Goal: Task Accomplishment & Management: Manage account settings

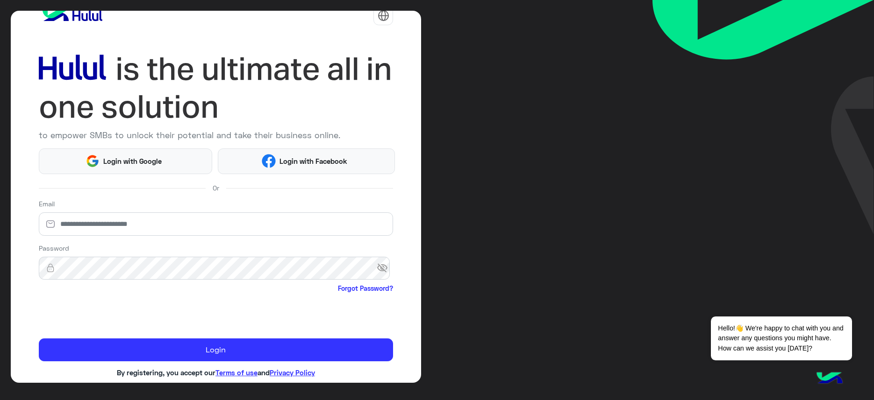
scroll to position [30, 0]
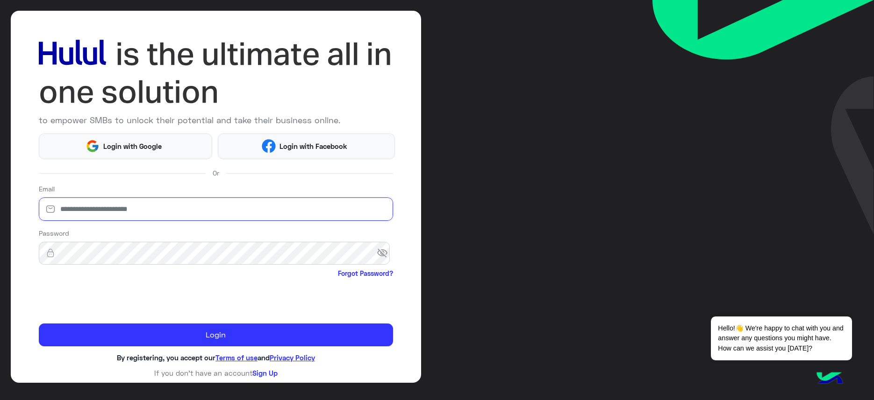
click at [83, 205] on input "email" at bounding box center [216, 209] width 355 height 23
type input "**********"
click at [377, 256] on span "visibility_off" at bounding box center [385, 253] width 17 height 17
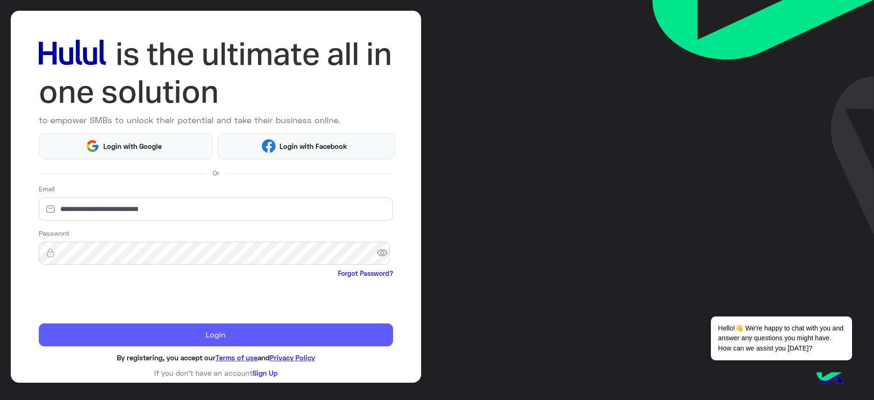
click at [190, 331] on button "Login" at bounding box center [216, 335] width 355 height 23
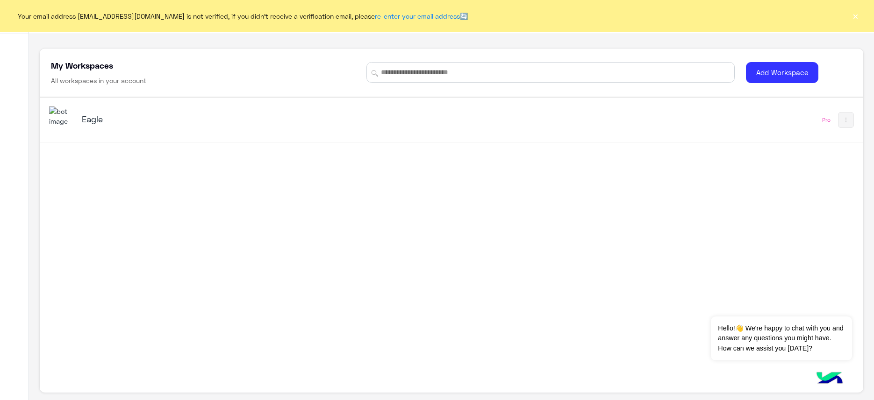
click at [83, 123] on h5 "Eagle" at bounding box center [227, 119] width 290 height 11
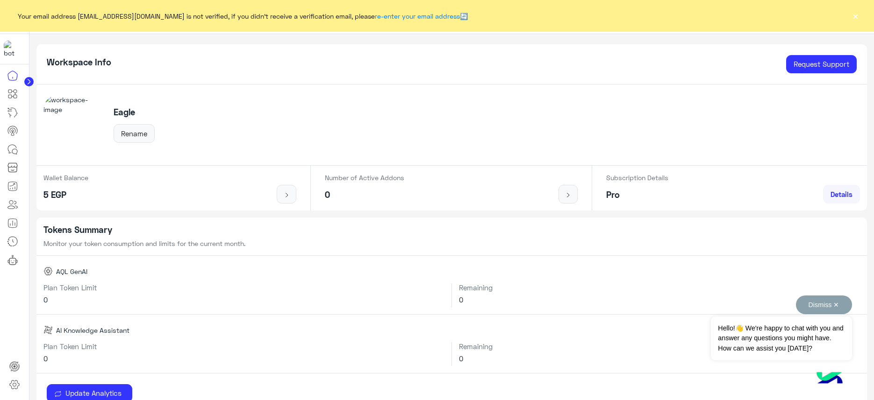
click at [796, 305] on button "Dismiss ✕" at bounding box center [824, 305] width 56 height 19
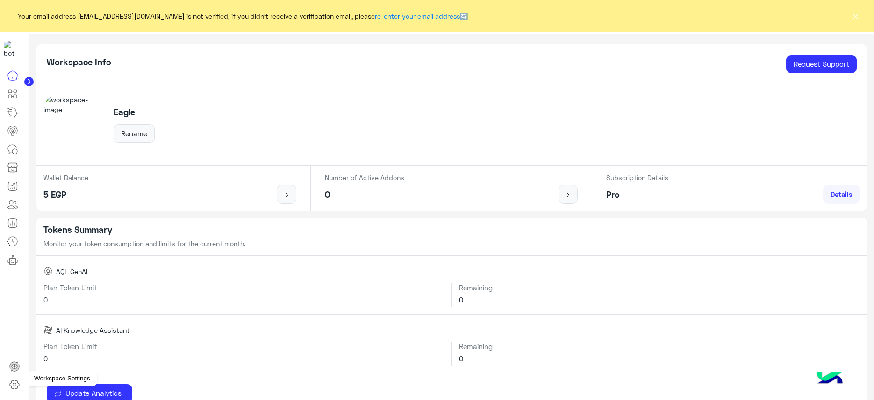
click at [20, 383] on icon at bounding box center [14, 384] width 11 height 11
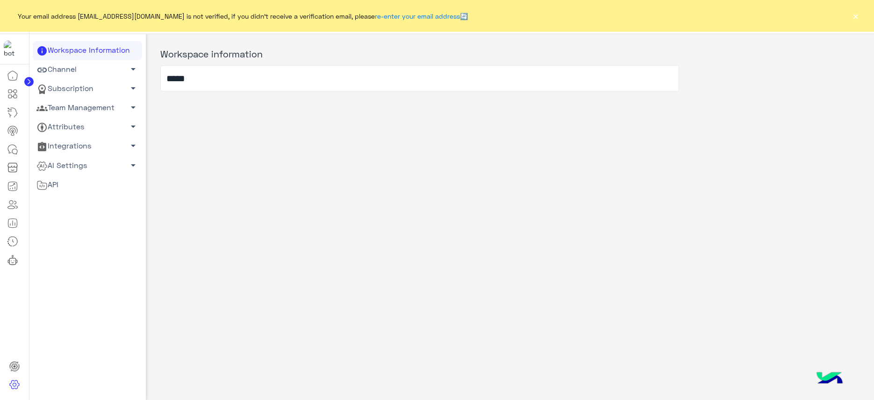
click at [92, 107] on link "Team Management arrow_drop_down" at bounding box center [87, 108] width 109 height 19
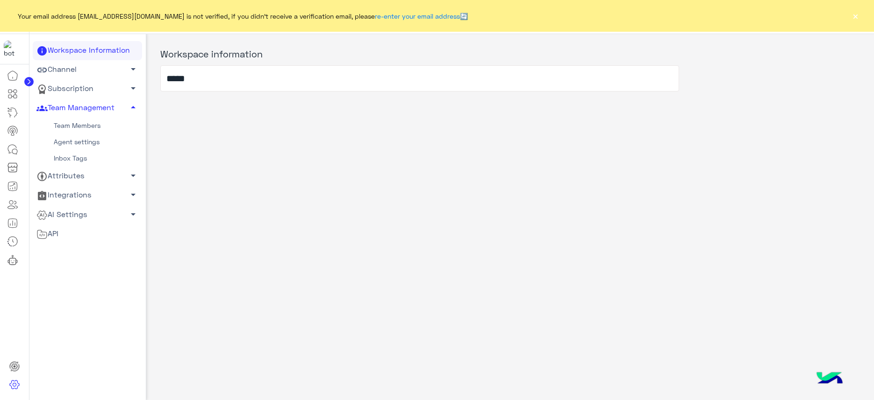
click at [70, 126] on link "Team Members" at bounding box center [87, 126] width 109 height 16
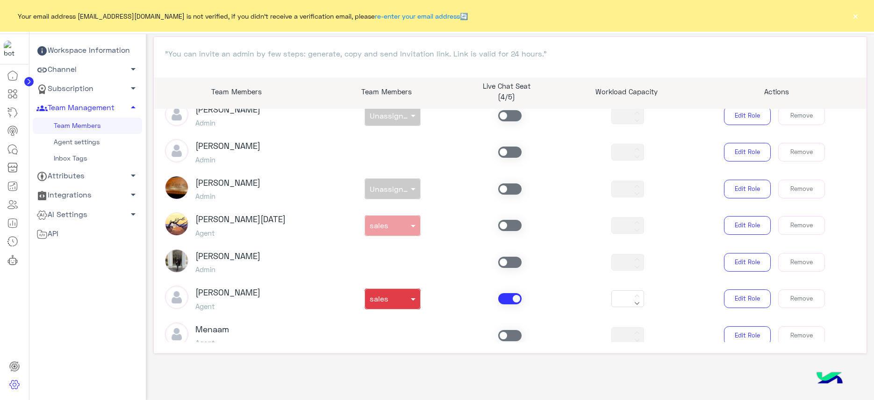
scroll to position [388, 0]
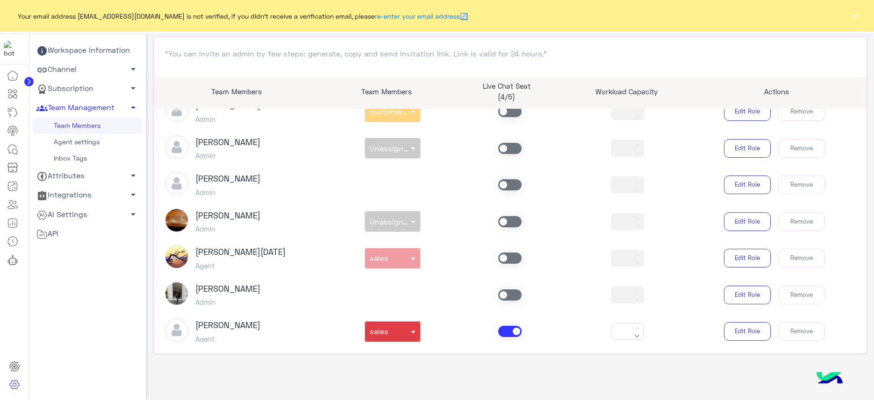
click at [508, 331] on span at bounding box center [509, 331] width 23 height 11
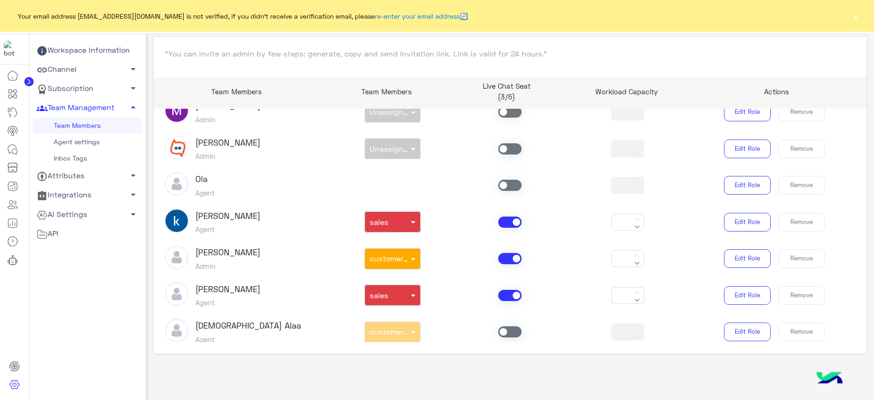
scroll to position [155, 0]
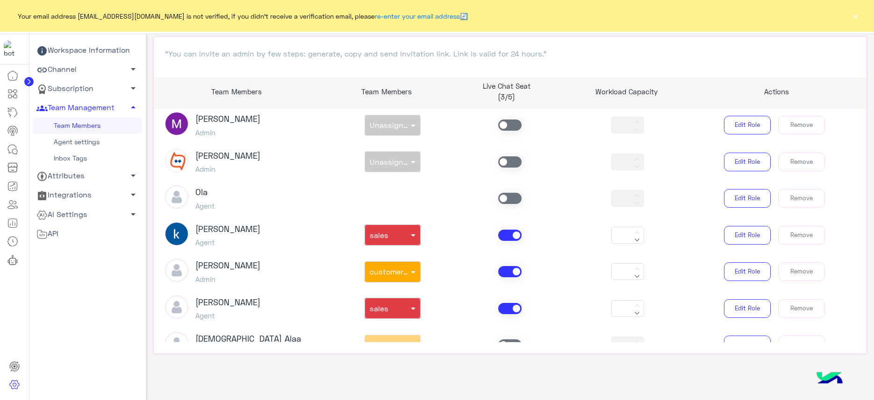
click at [505, 240] on span at bounding box center [509, 235] width 23 height 11
click at [503, 273] on span at bounding box center [509, 271] width 23 height 11
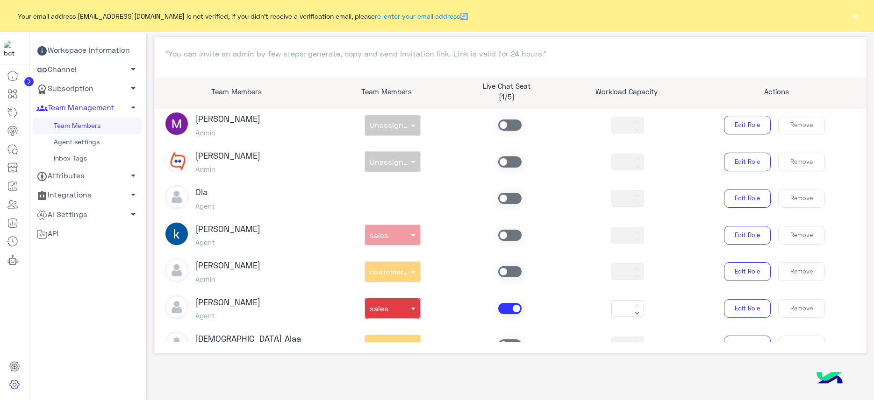
click at [510, 310] on span at bounding box center [509, 308] width 23 height 11
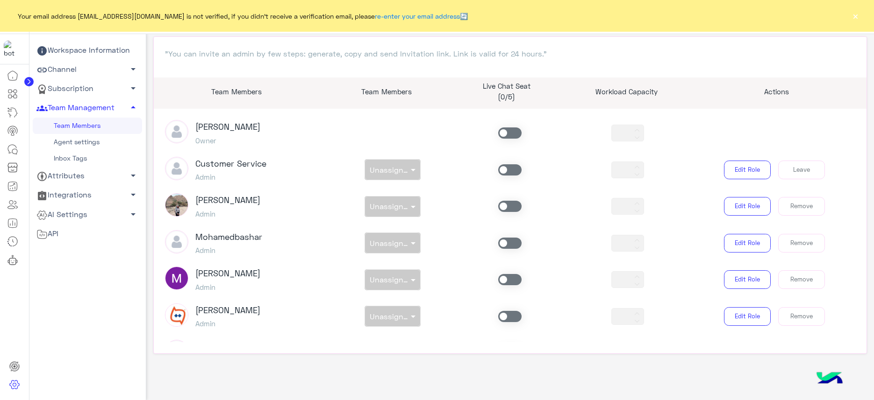
scroll to position [0, 0]
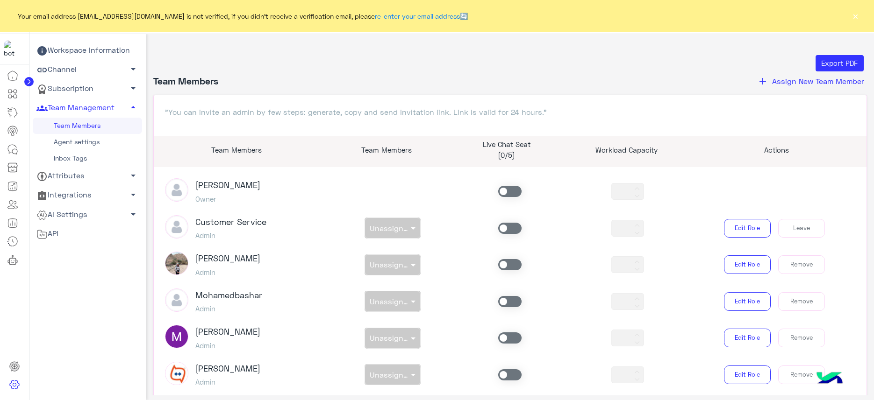
click at [858, 14] on button "×" at bounding box center [854, 15] width 9 height 9
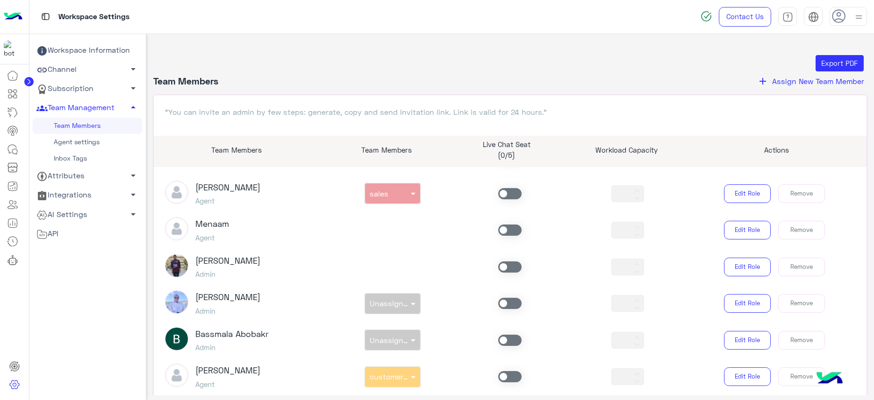
scroll to position [622, 0]
click at [507, 228] on span at bounding box center [509, 229] width 23 height 11
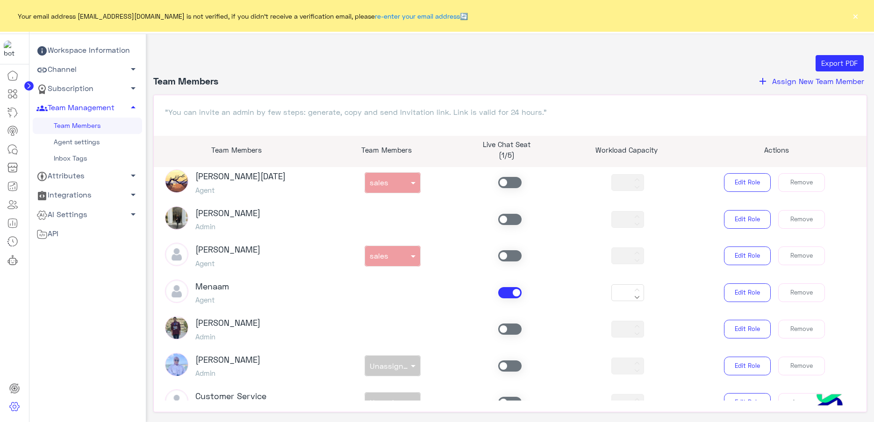
scroll to position [526, 0]
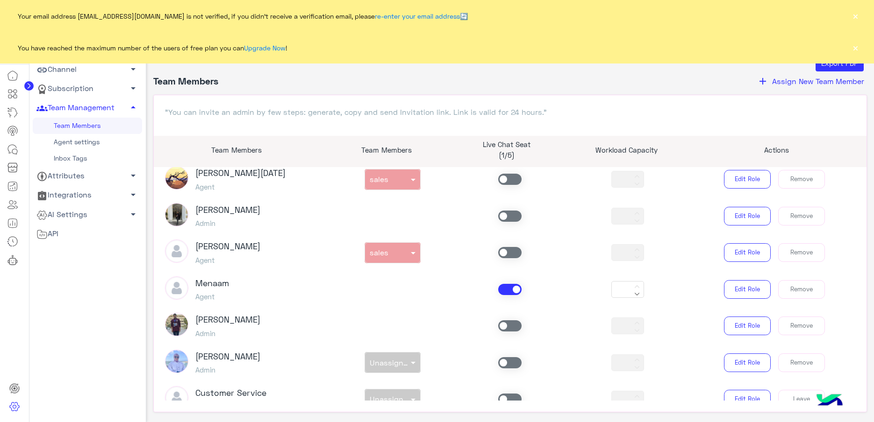
click at [508, 251] on span at bounding box center [509, 252] width 23 height 11
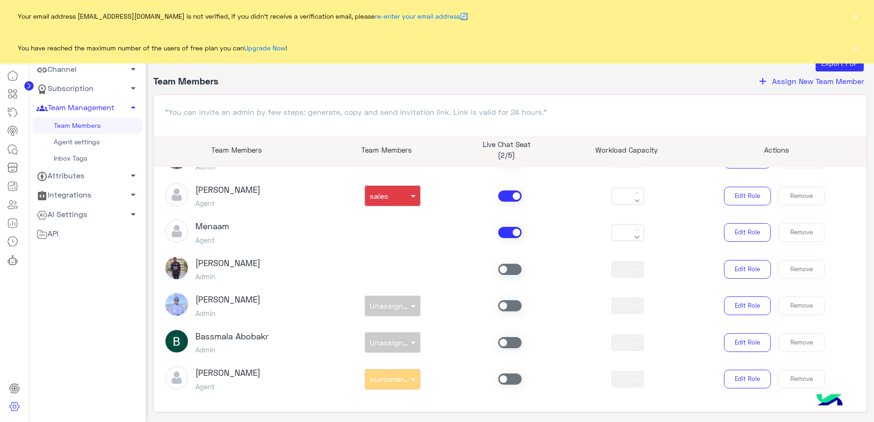
scroll to position [622, 0]
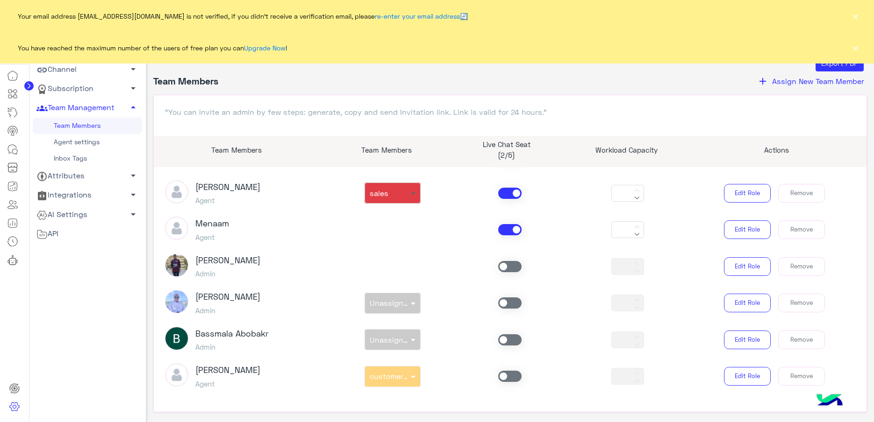
click at [408, 195] on span at bounding box center [414, 193] width 12 height 10
click at [385, 233] on div "sales" at bounding box center [392, 231] width 56 height 17
click at [504, 225] on span at bounding box center [509, 229] width 23 height 11
click at [505, 225] on span at bounding box center [509, 229] width 23 height 11
click at [634, 232] on icon at bounding box center [637, 235] width 6 height 6
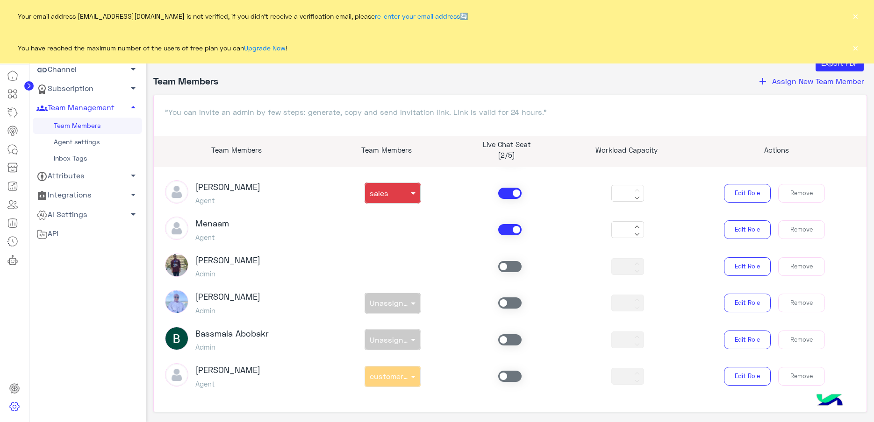
click at [634, 225] on icon at bounding box center [637, 227] width 6 height 6
type input "***"
click at [734, 228] on button "Edit Role" at bounding box center [747, 229] width 47 height 19
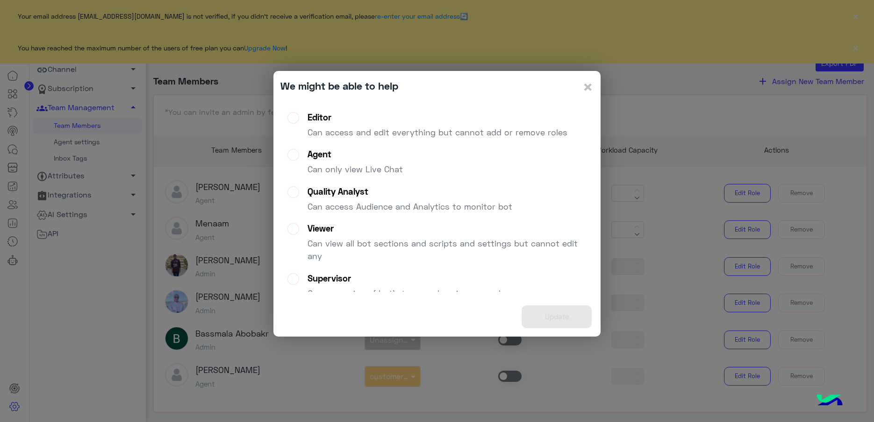
scroll to position [0, 0]
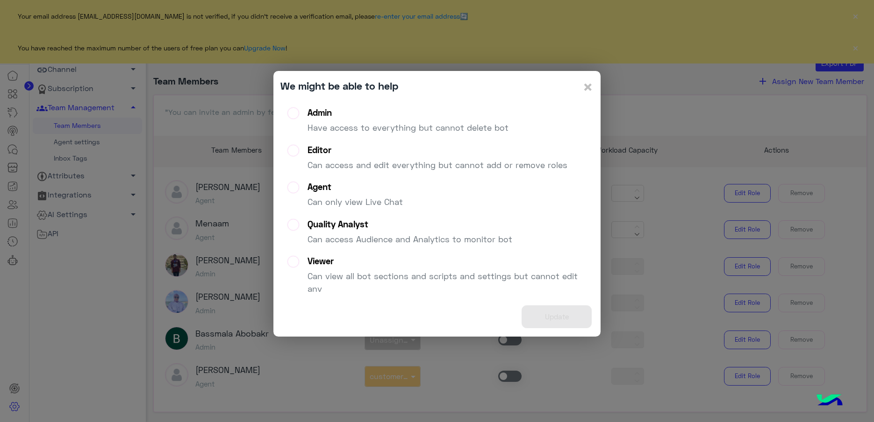
click at [316, 115] on div "Admin" at bounding box center [407, 112] width 201 height 11
click at [306, 148] on label "Editor Can access and edit everything but cannot add or remove roles" at bounding box center [427, 162] width 280 height 34
click at [302, 187] on label "Agent Can only view Live Chat" at bounding box center [344, 199] width 115 height 34
click at [306, 222] on label "Quality Analyst Can access Audience and Analytics to monitor bot" at bounding box center [399, 236] width 225 height 34
click at [292, 149] on label "Editor Can access and edit everything but cannot add or remove roles" at bounding box center [427, 162] width 280 height 34
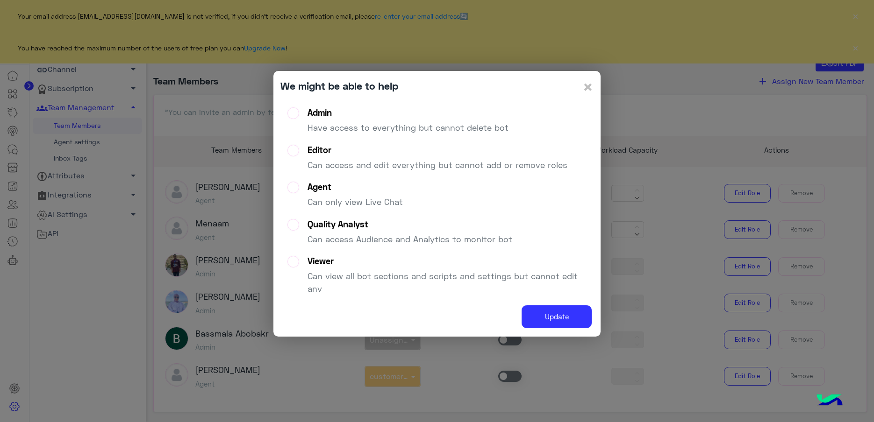
click at [297, 112] on label "Admin Have access to everything but cannot delete bot" at bounding box center [397, 124] width 221 height 34
click at [561, 316] on button "Update" at bounding box center [556, 317] width 70 height 23
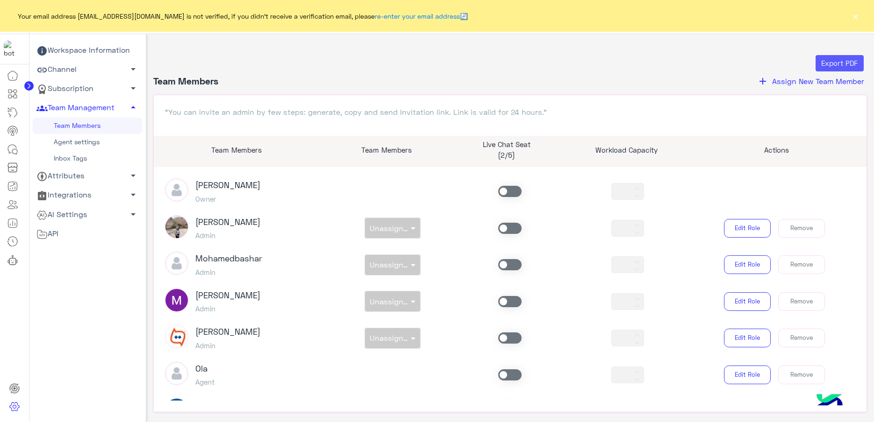
click at [838, 60] on span "Export PDF" at bounding box center [839, 63] width 36 height 8
click at [324, 61] on div "Export PDF" at bounding box center [509, 63] width 707 height 17
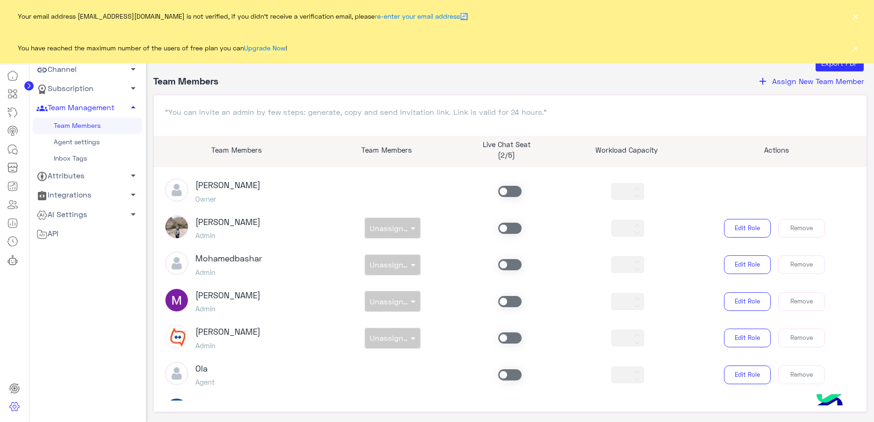
click at [853, 14] on button "×" at bounding box center [854, 15] width 9 height 9
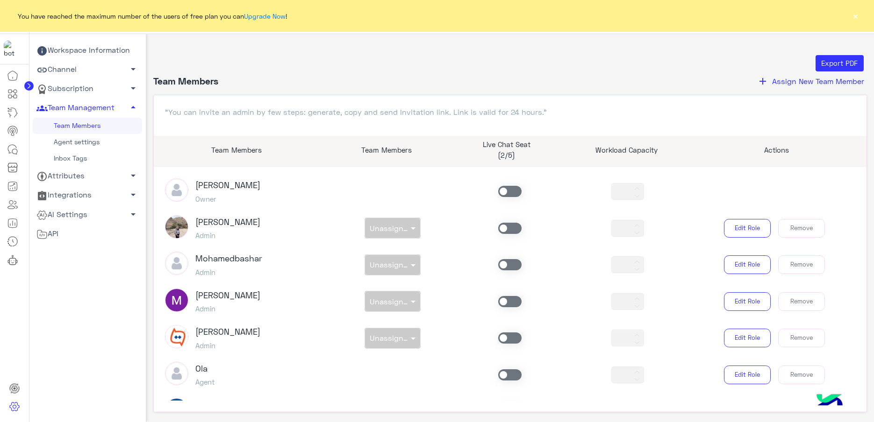
click at [853, 15] on button "×" at bounding box center [854, 15] width 9 height 9
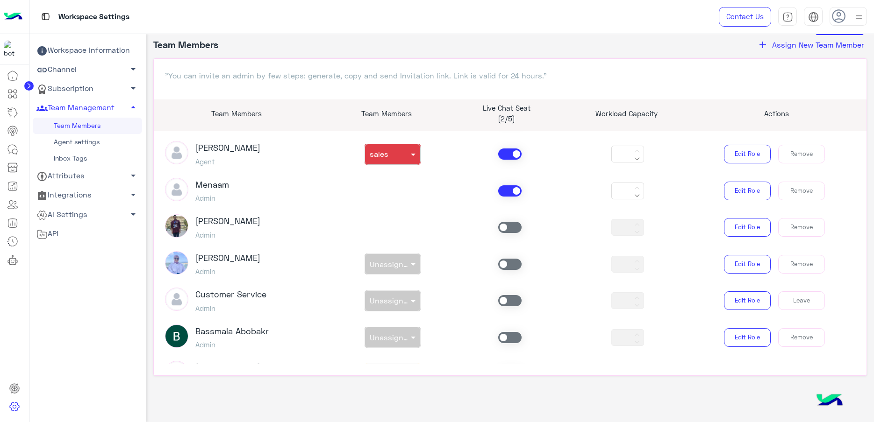
scroll to position [563, 0]
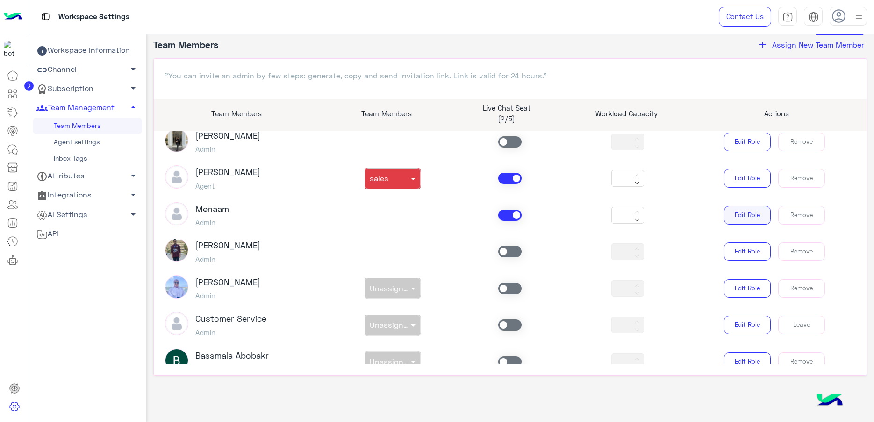
click at [745, 219] on button "Edit Role" at bounding box center [747, 215] width 47 height 19
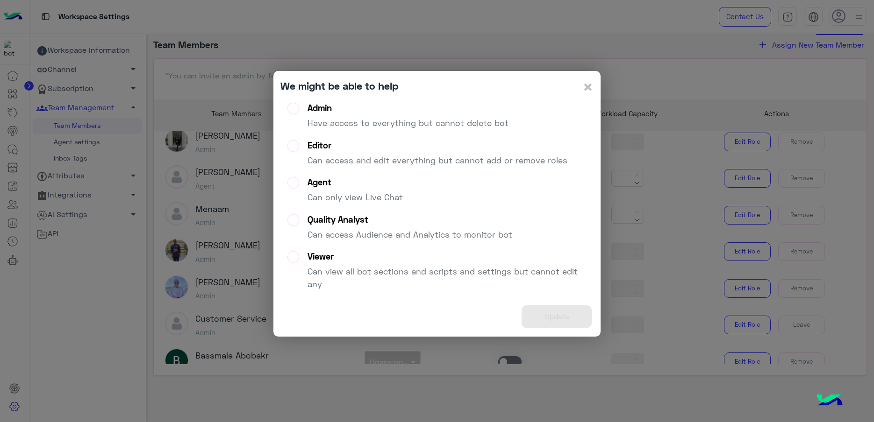
scroll to position [0, 0]
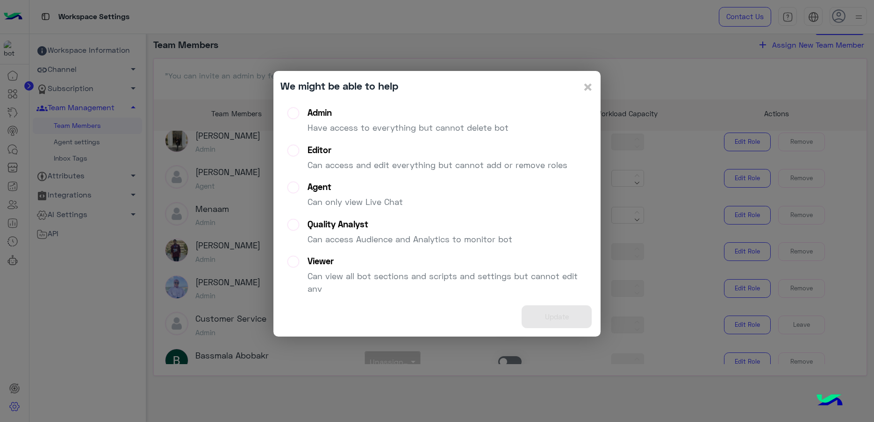
click at [330, 187] on div "Agent" at bounding box center [354, 187] width 95 height 11
click at [561, 310] on button "Update" at bounding box center [556, 317] width 70 height 23
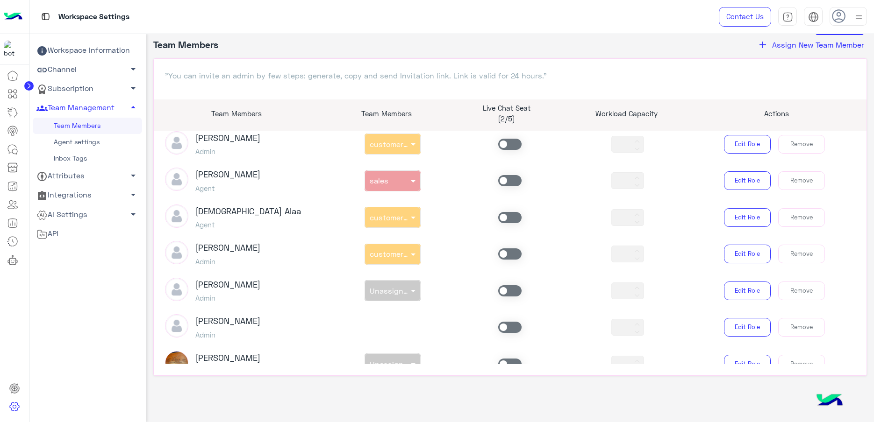
scroll to position [213, 0]
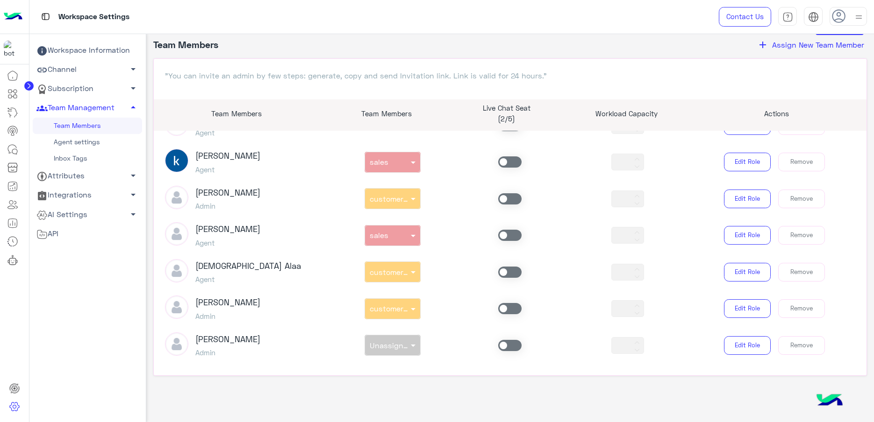
click at [507, 197] on span at bounding box center [509, 198] width 23 height 11
click at [506, 202] on span at bounding box center [509, 198] width 23 height 11
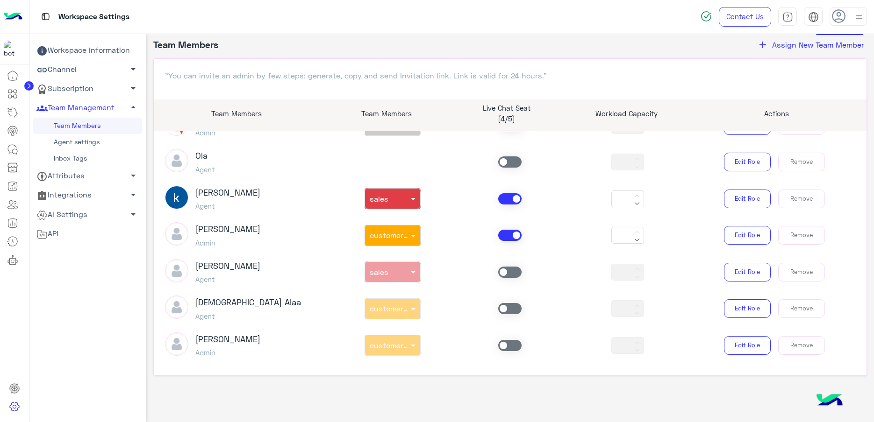
click at [506, 199] on span at bounding box center [509, 198] width 23 height 11
click at [500, 236] on span at bounding box center [509, 235] width 23 height 11
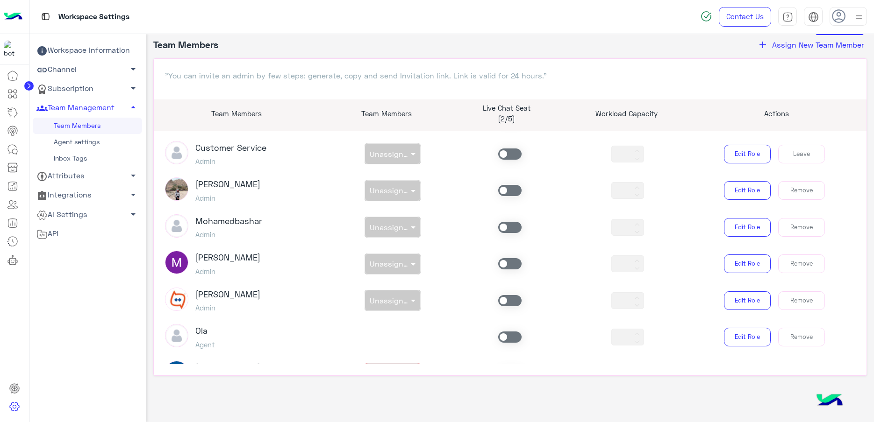
scroll to position [388, 0]
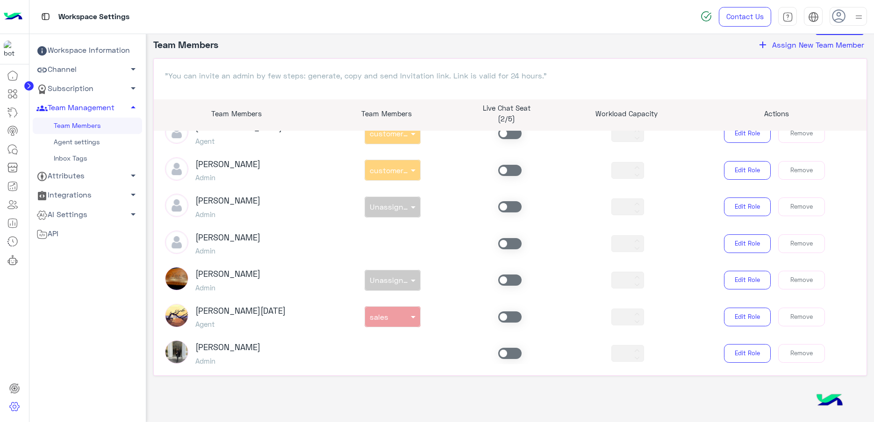
click at [204, 252] on h5 "Admin" at bounding box center [227, 251] width 65 height 8
click at [205, 252] on h5 "Admin" at bounding box center [227, 251] width 65 height 8
click at [207, 211] on h5 "Admin" at bounding box center [227, 214] width 65 height 8
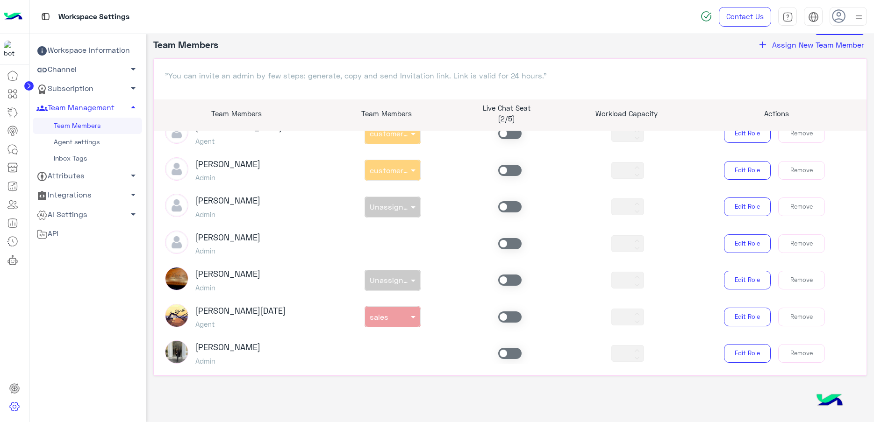
click at [208, 172] on div "[PERSON_NAME]" at bounding box center [227, 170] width 65 height 26
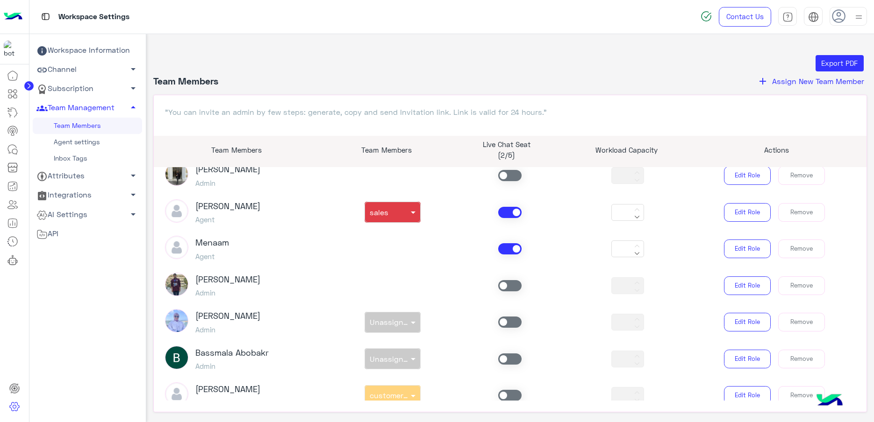
scroll to position [622, 0]
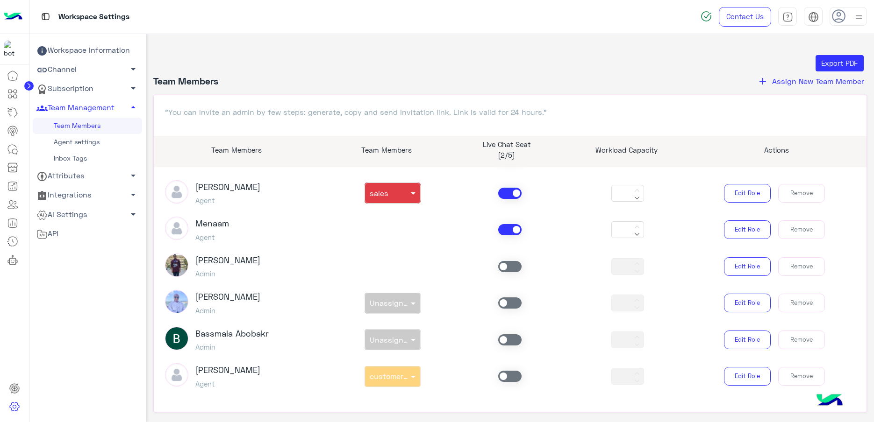
click at [612, 236] on input "***" at bounding box center [621, 230] width 19 height 18
click at [634, 228] on button at bounding box center [636, 231] width 11 height 7
click at [636, 231] on button at bounding box center [636, 231] width 11 height 7
click at [634, 230] on button at bounding box center [636, 231] width 11 height 7
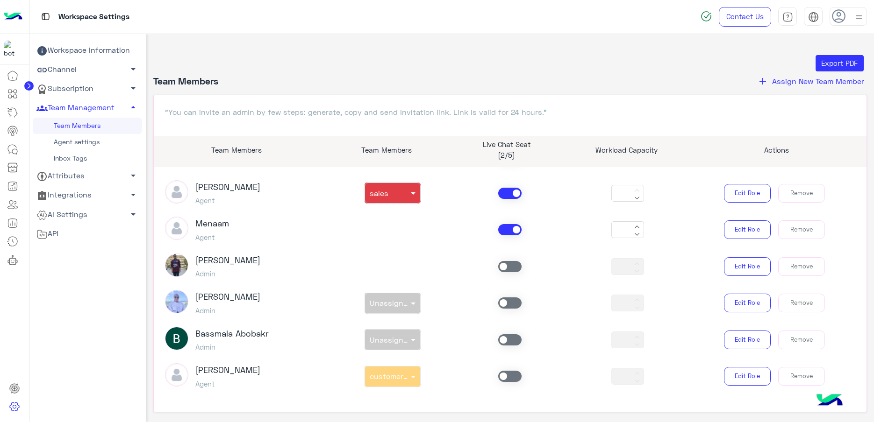
click at [634, 225] on icon at bounding box center [637, 227] width 6 height 6
type input "***"
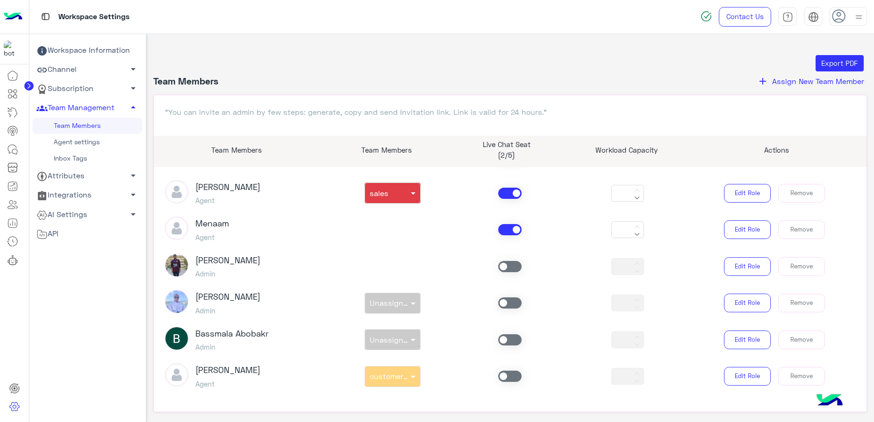
click at [635, 225] on div at bounding box center [636, 230] width 11 height 19
drag, startPoint x: 632, startPoint y: 226, endPoint x: 629, endPoint y: 230, distance: 5.4
click at [632, 226] on div at bounding box center [636, 230] width 11 height 19
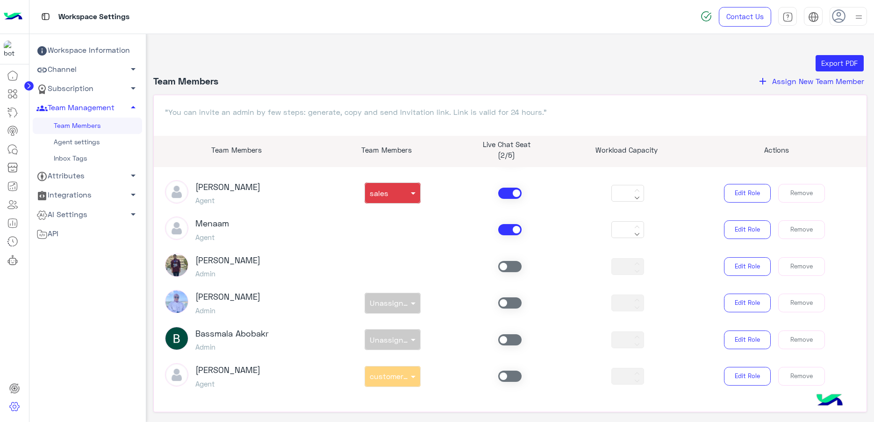
click at [665, 250] on article "[PERSON_NAME] Owner *** Customer Service Admin non × Unassigned team *** Edit R…" at bounding box center [510, 284] width 713 height 234
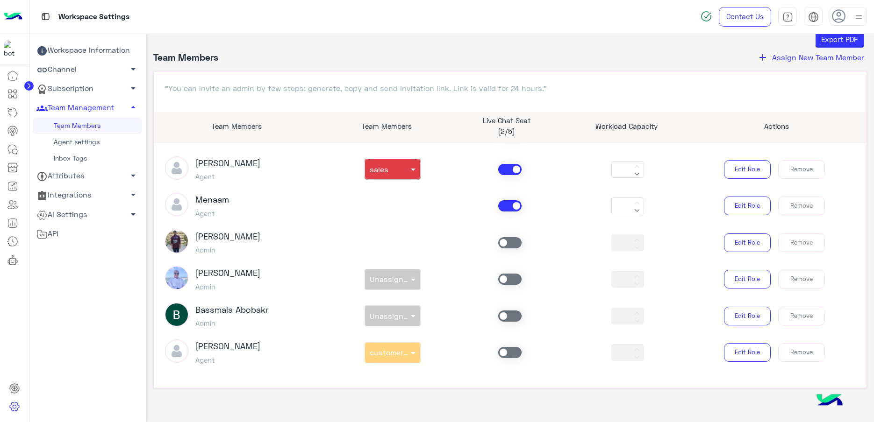
scroll to position [36, 0]
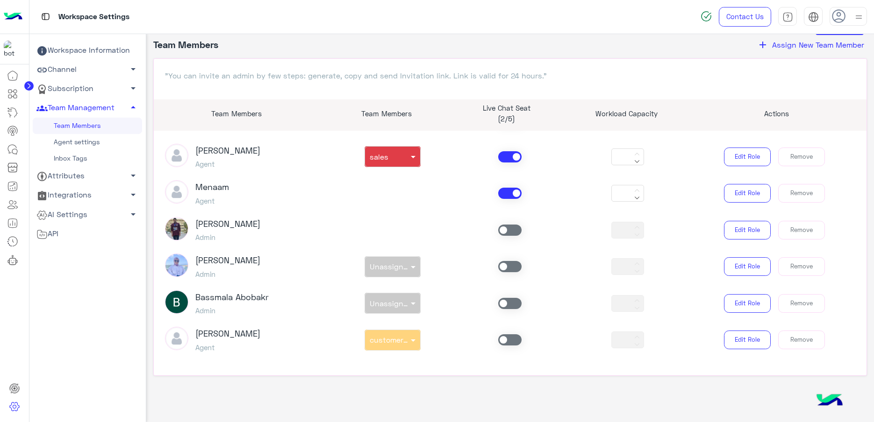
click at [502, 343] on span at bounding box center [509, 339] width 23 height 11
click at [394, 336] on div at bounding box center [392, 337] width 55 height 9
click at [404, 339] on div at bounding box center [392, 337] width 55 height 9
click at [404, 338] on div at bounding box center [392, 337] width 55 height 9
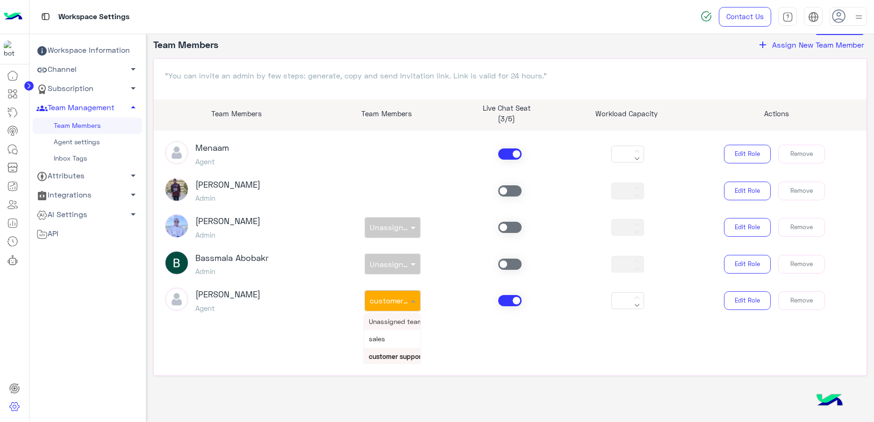
click at [407, 296] on article "[PERSON_NAME] Owner *** Customer Service Admin non × Unassigned team *** Edit R…" at bounding box center [510, 248] width 713 height 234
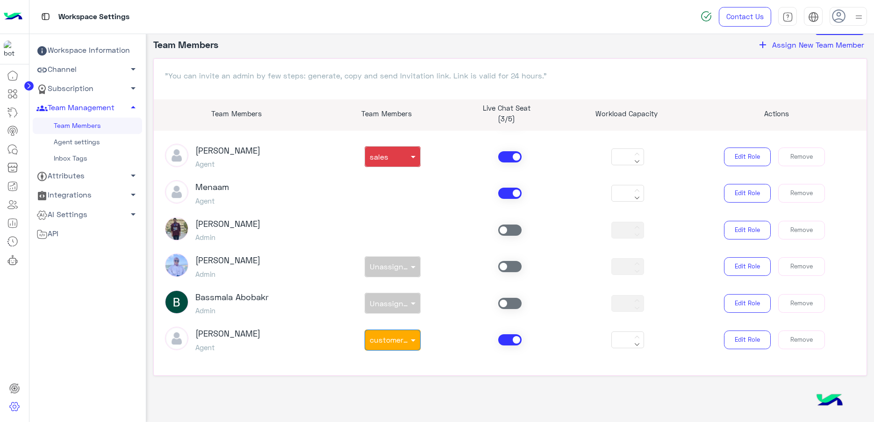
scroll to position [622, 0]
click at [503, 344] on span at bounding box center [509, 339] width 23 height 11
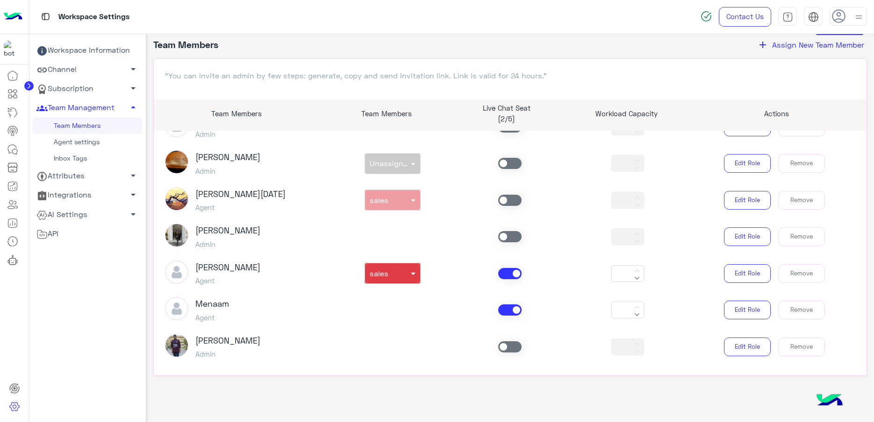
click at [403, 230] on div "[PERSON_NAME] *** Edit Role Remove" at bounding box center [510, 237] width 704 height 26
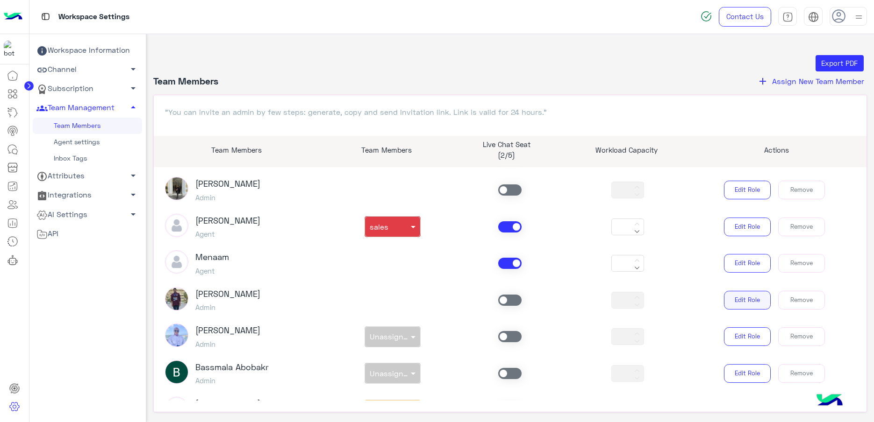
scroll to position [622, 0]
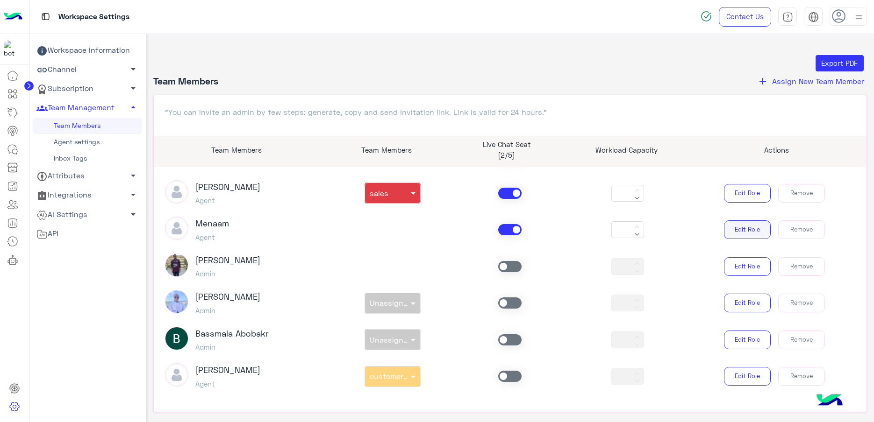
click at [733, 234] on button "Edit Role" at bounding box center [747, 229] width 47 height 19
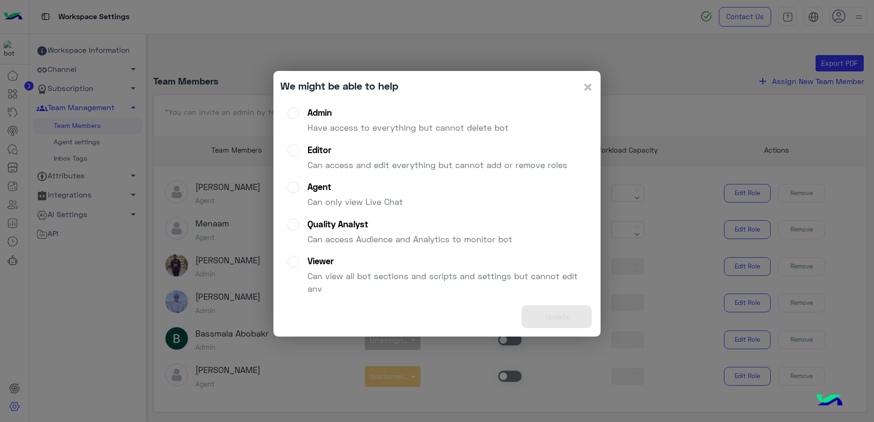
scroll to position [106, 0]
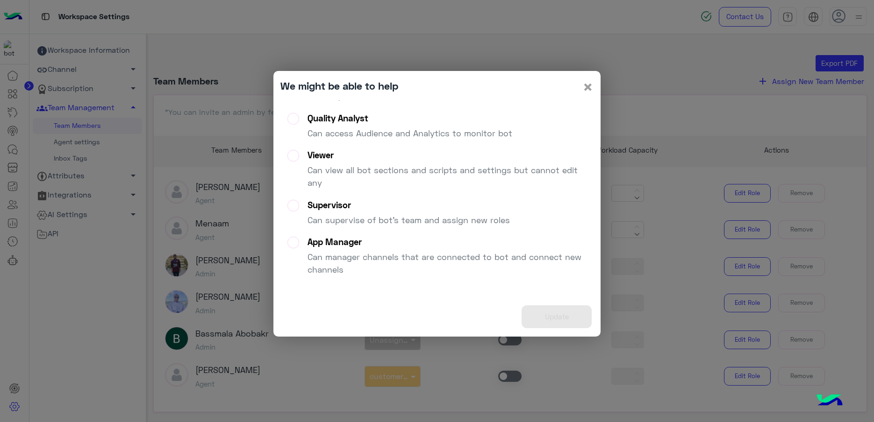
click at [591, 86] on span "×" at bounding box center [587, 86] width 11 height 21
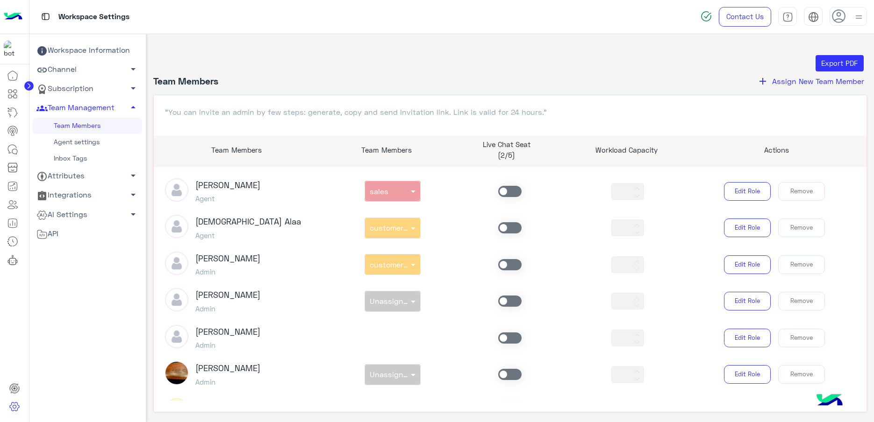
scroll to position [350, 0]
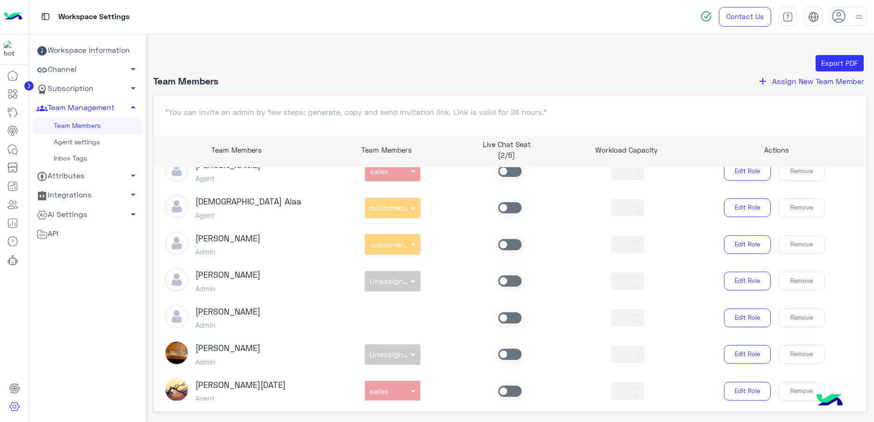
click at [382, 320] on div "[PERSON_NAME] Admin *** Edit Role Remove" at bounding box center [510, 318] width 704 height 26
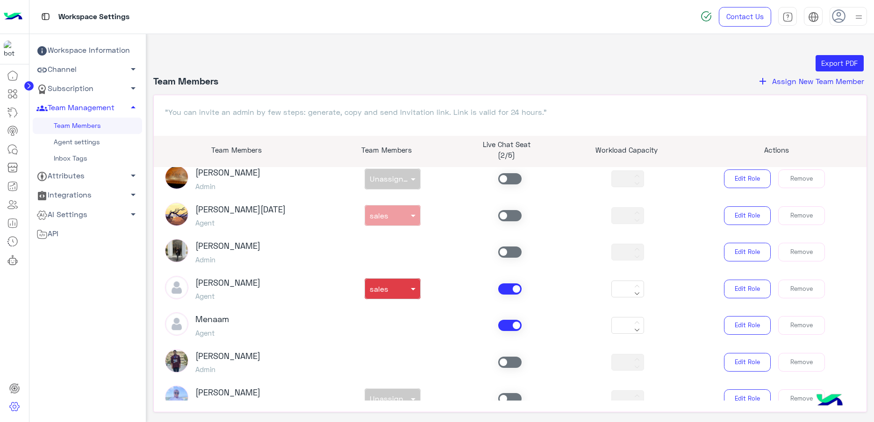
scroll to position [584, 0]
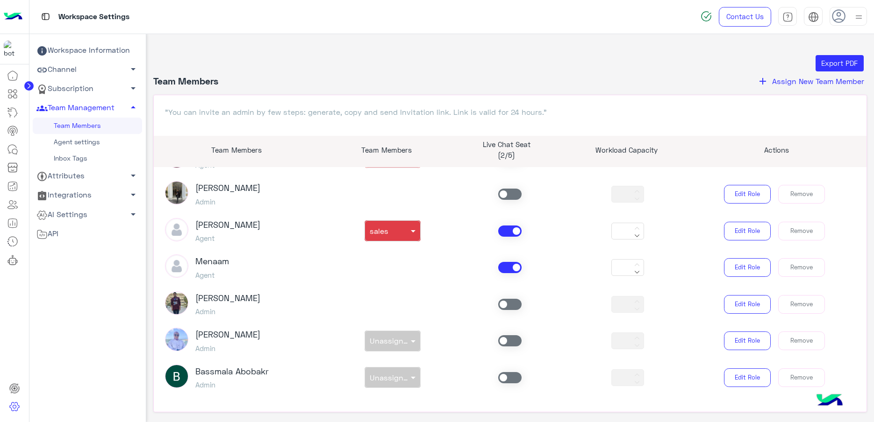
click at [389, 266] on div "Menaam Agent *** Edit Role Remove" at bounding box center [510, 268] width 704 height 26
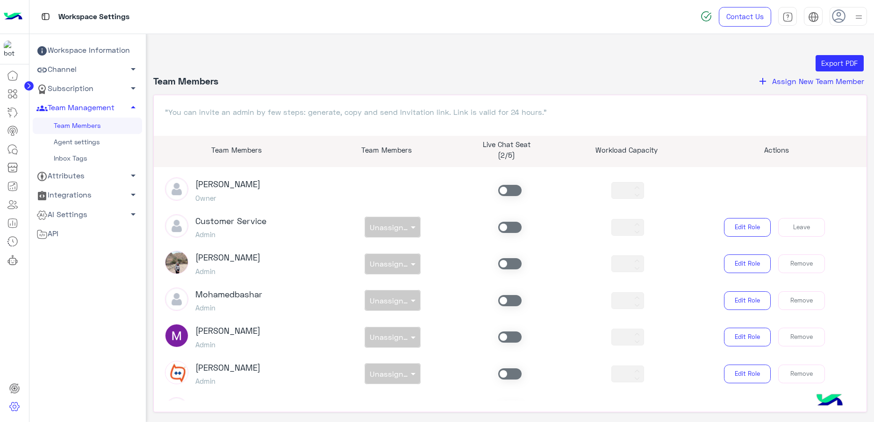
scroll to position [0, 0]
click at [76, 146] on link "Agent settings" at bounding box center [87, 142] width 109 height 16
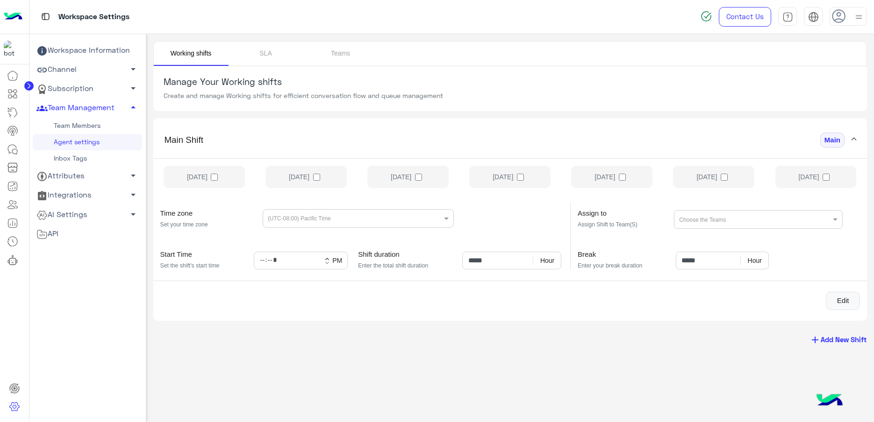
click at [69, 152] on link "Inbox Tags" at bounding box center [87, 158] width 109 height 16
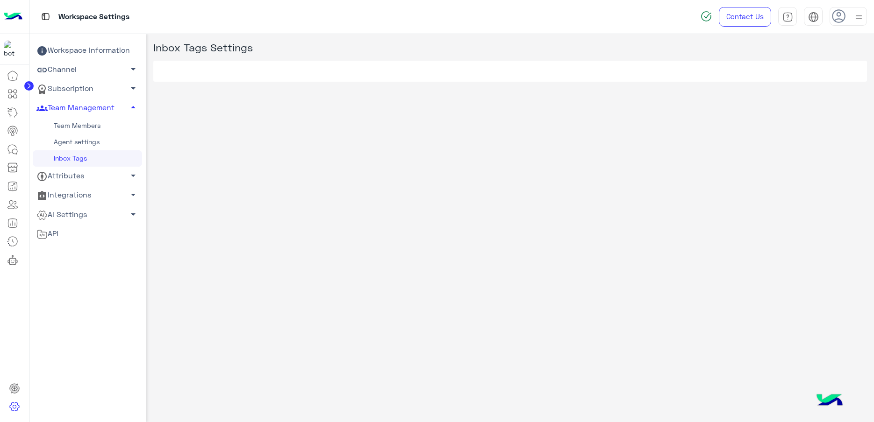
click at [72, 156] on link "Inbox Tags" at bounding box center [87, 158] width 109 height 16
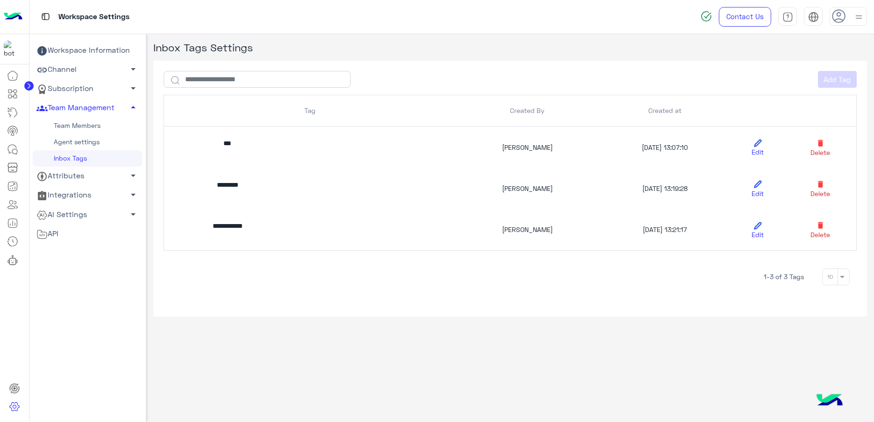
click at [72, 119] on link "Team Members" at bounding box center [87, 126] width 109 height 16
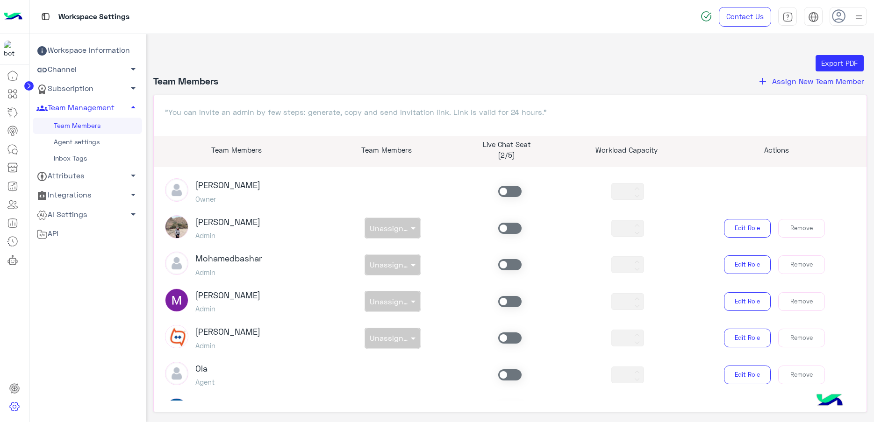
click at [859, 15] on img at bounding box center [859, 17] width 12 height 12
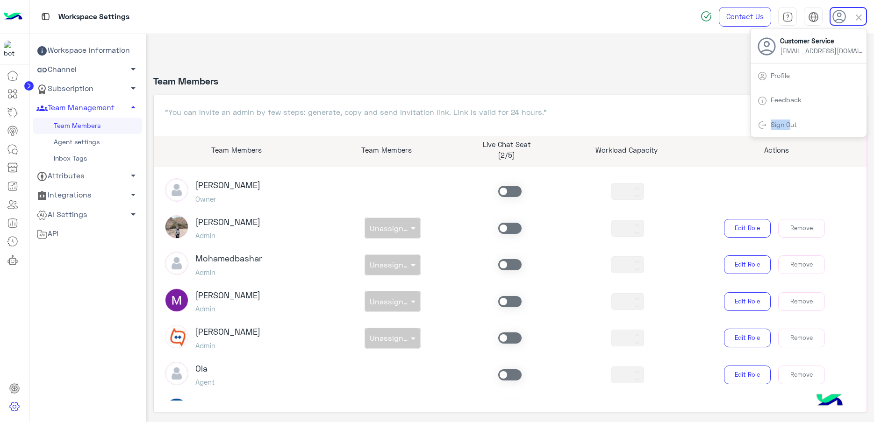
click at [789, 121] on link "Sign Out" at bounding box center [783, 125] width 26 height 8
click at [784, 124] on link "Sign Out" at bounding box center [783, 125] width 26 height 8
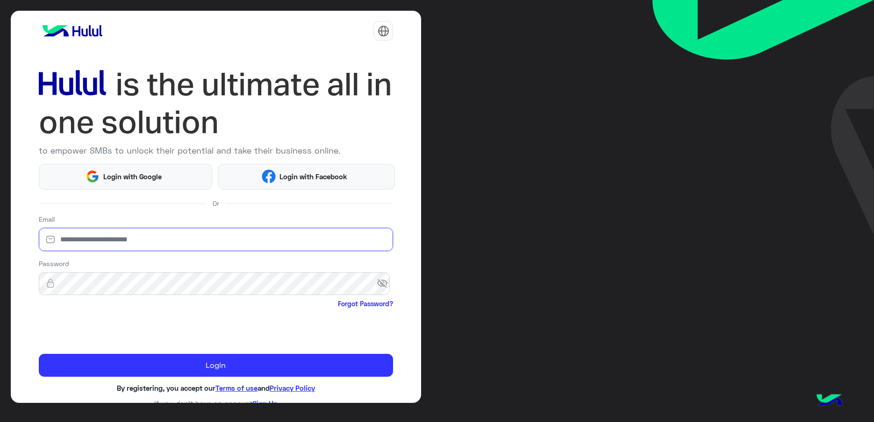
drag, startPoint x: 79, startPoint y: 227, endPoint x: 88, endPoint y: 235, distance: 12.0
click at [79, 228] on input "email" at bounding box center [216, 239] width 355 height 23
click at [96, 236] on input "email" at bounding box center [216, 239] width 355 height 23
type input "**********"
click at [111, 243] on input "**********" at bounding box center [216, 239] width 355 height 23
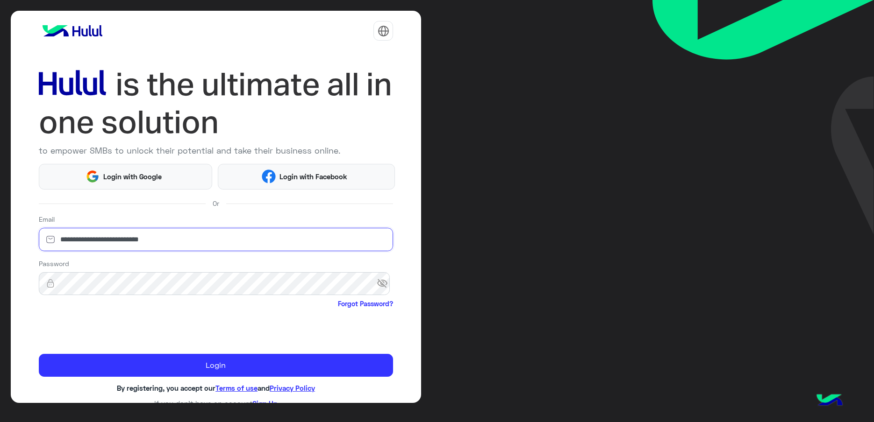
click at [111, 243] on input "**********" at bounding box center [216, 239] width 355 height 23
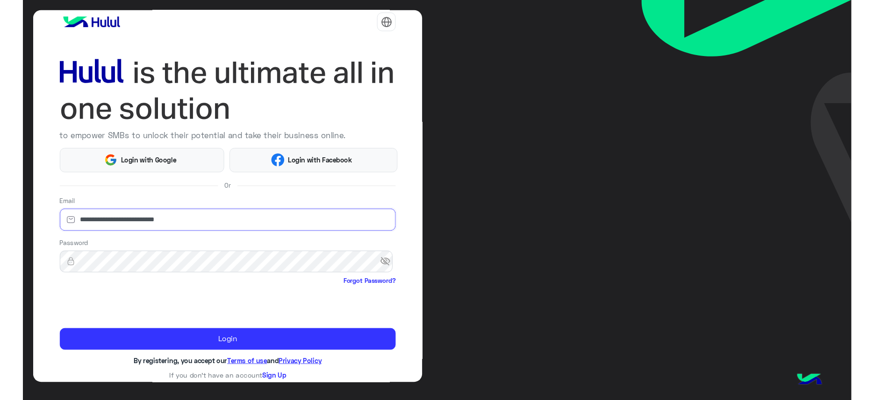
scroll to position [10, 0]
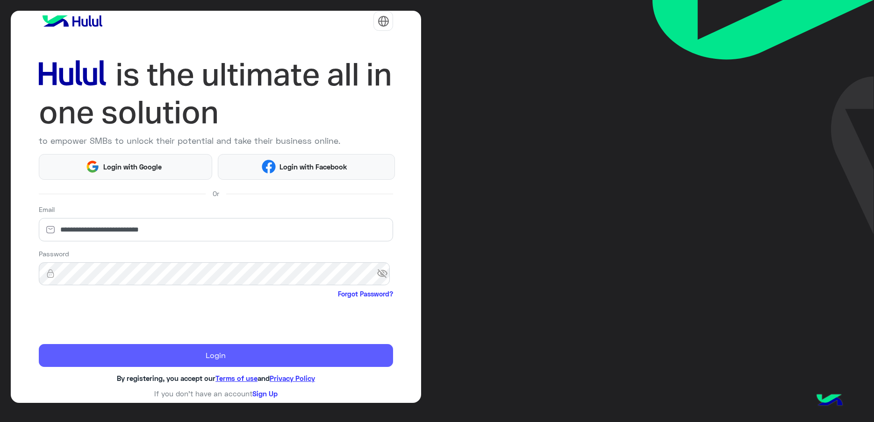
click at [215, 363] on button "Login" at bounding box center [216, 355] width 355 height 23
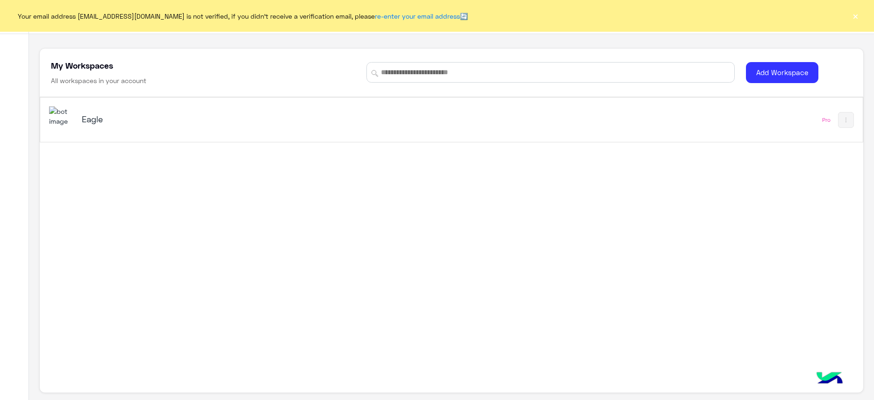
click at [95, 125] on div "Eagle" at bounding box center [227, 120] width 290 height 13
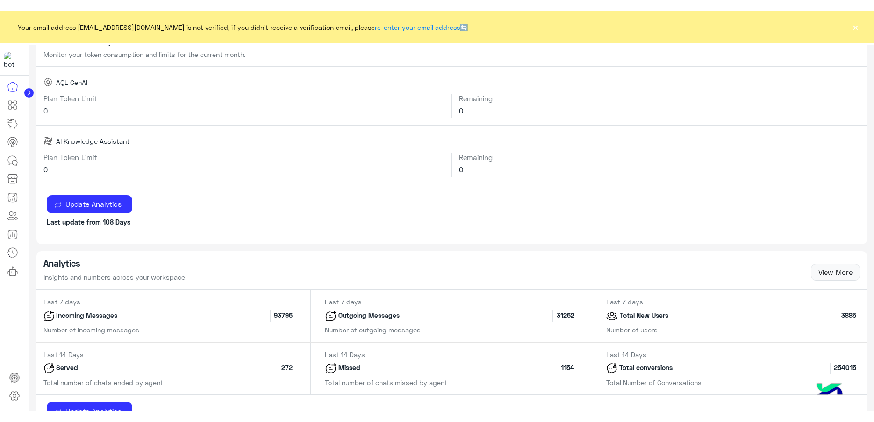
scroll to position [292, 0]
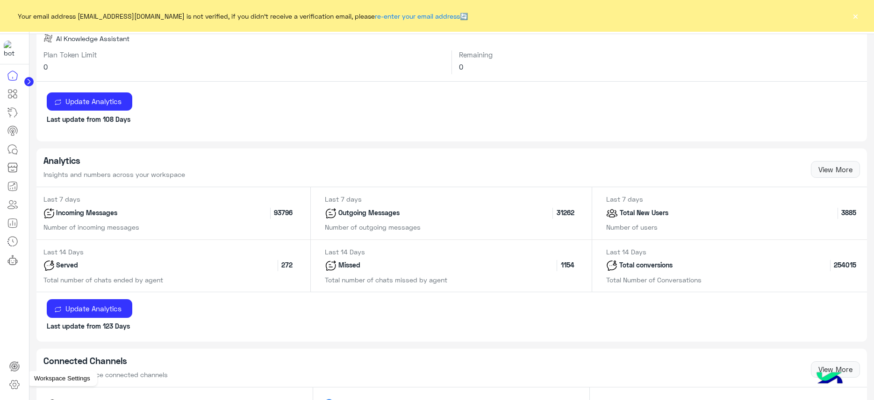
click at [20, 385] on icon at bounding box center [14, 384] width 11 height 11
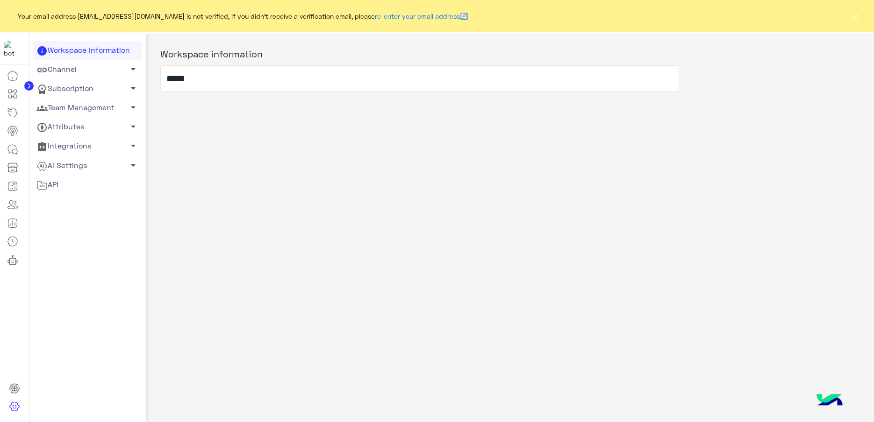
click at [88, 108] on link "Team Management arrow_drop_down" at bounding box center [87, 108] width 109 height 19
click at [99, 128] on link "Team Members" at bounding box center [87, 126] width 109 height 16
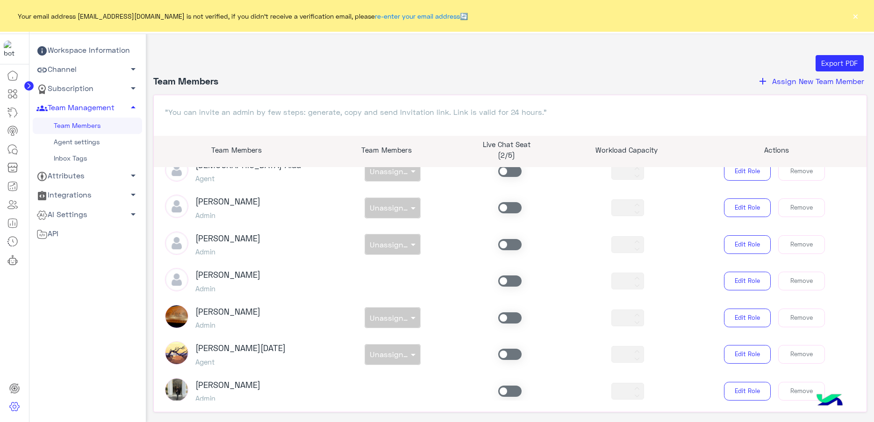
scroll to position [584, 0]
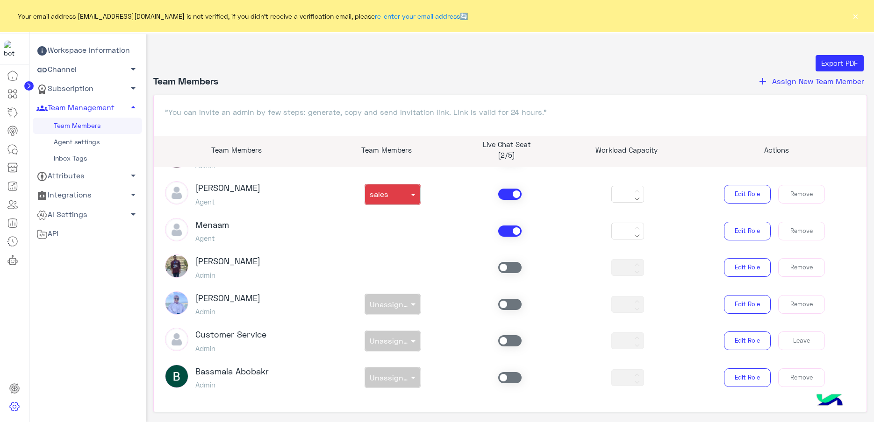
click at [389, 228] on div "Menaam Agent *** Edit Role Remove" at bounding box center [510, 231] width 704 height 26
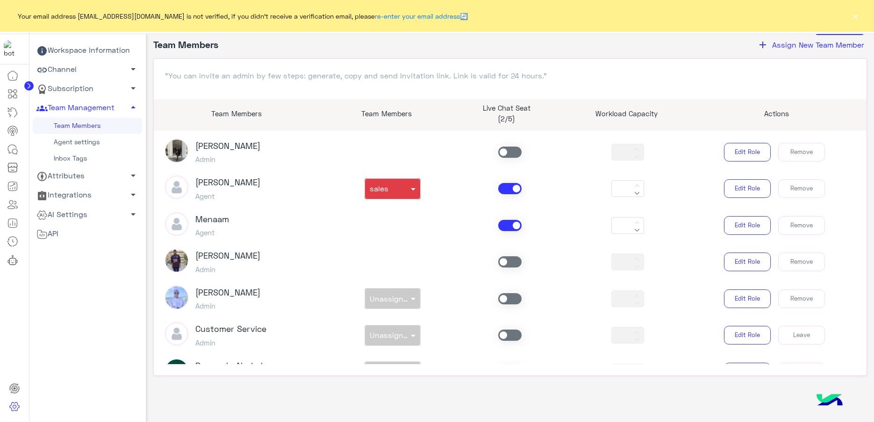
scroll to position [505, 0]
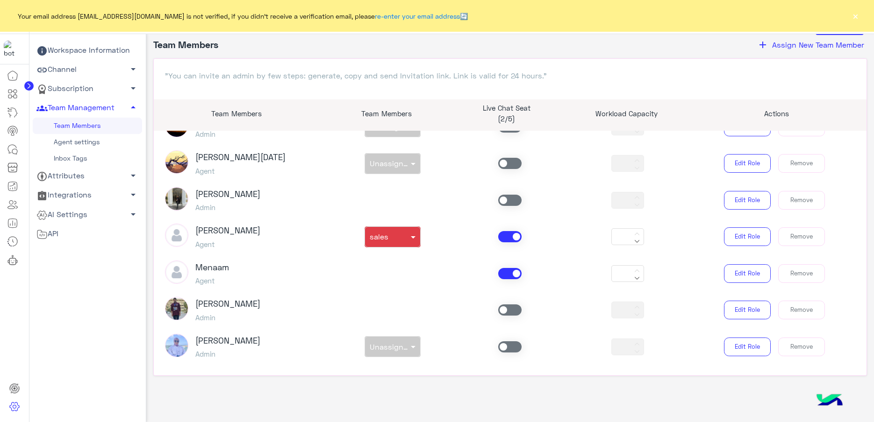
click at [507, 348] on span at bounding box center [509, 346] width 23 height 11
click at [412, 346] on div "[PERSON_NAME] Admin non × Unassigned team *** Edit Role Remove" at bounding box center [510, 347] width 704 height 26
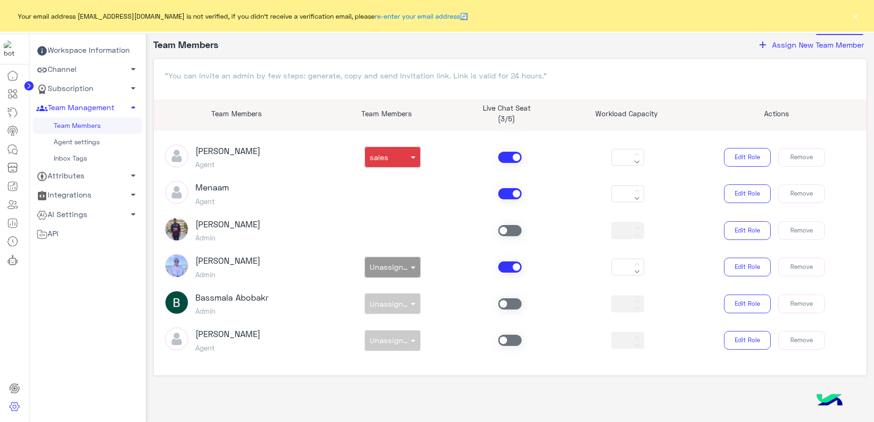
scroll to position [622, 0]
click at [403, 341] on div "non × Unassigned team" at bounding box center [392, 340] width 117 height 21
click at [412, 262] on span at bounding box center [414, 267] width 12 height 10
click at [503, 265] on span at bounding box center [509, 266] width 23 height 11
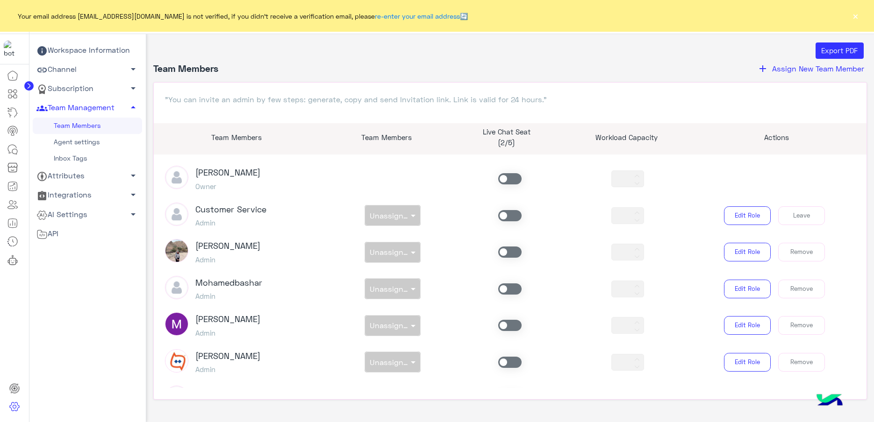
scroll to position [0, 0]
